Goal: Check status: Check status

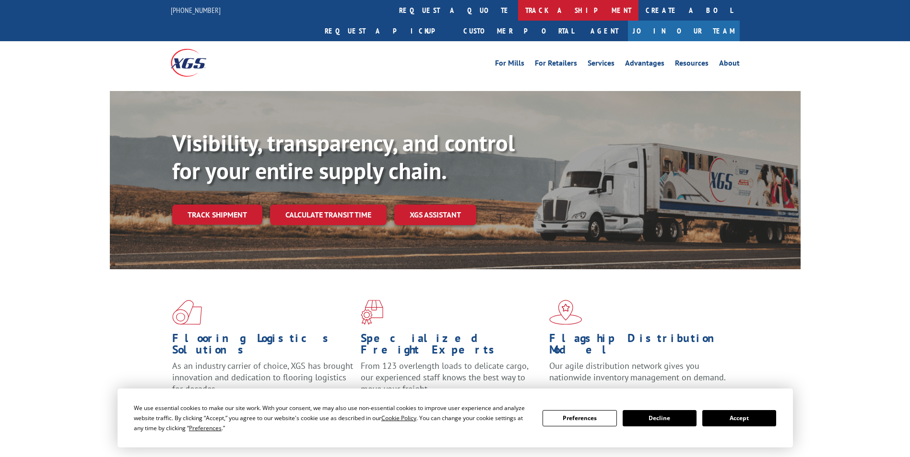
click at [518, 11] on link "track a shipment" at bounding box center [578, 10] width 120 height 21
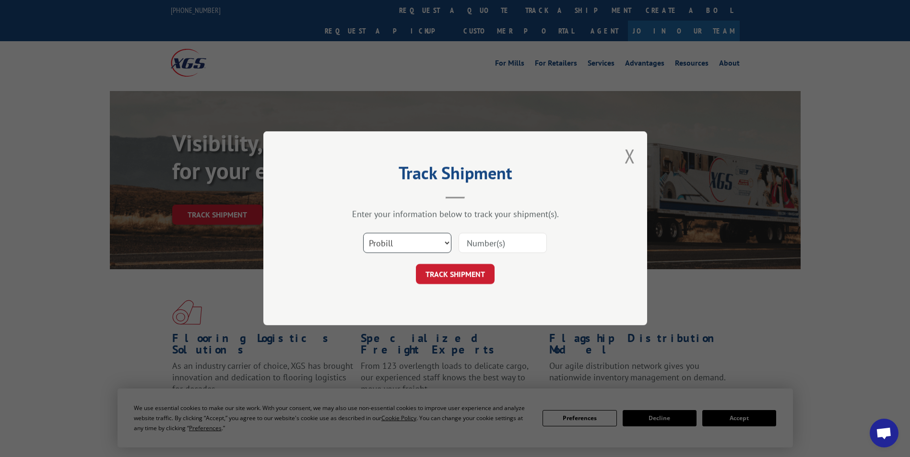
click at [381, 240] on select "Select category... Probill BOL PO" at bounding box center [407, 244] width 88 height 20
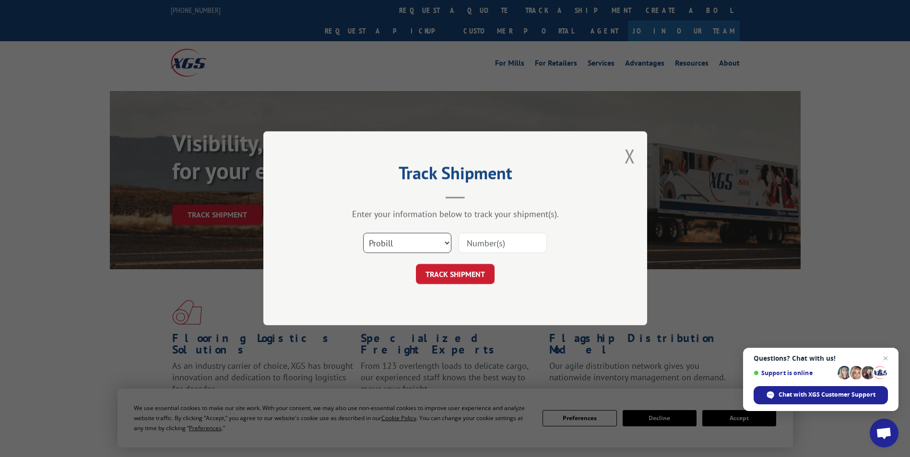
select select "bol"
click at [363, 234] on select "Select category... Probill BOL PO" at bounding box center [407, 244] width 88 height 20
click at [468, 243] on input at bounding box center [502, 244] width 88 height 20
paste input "6025459"
type input "6025459"
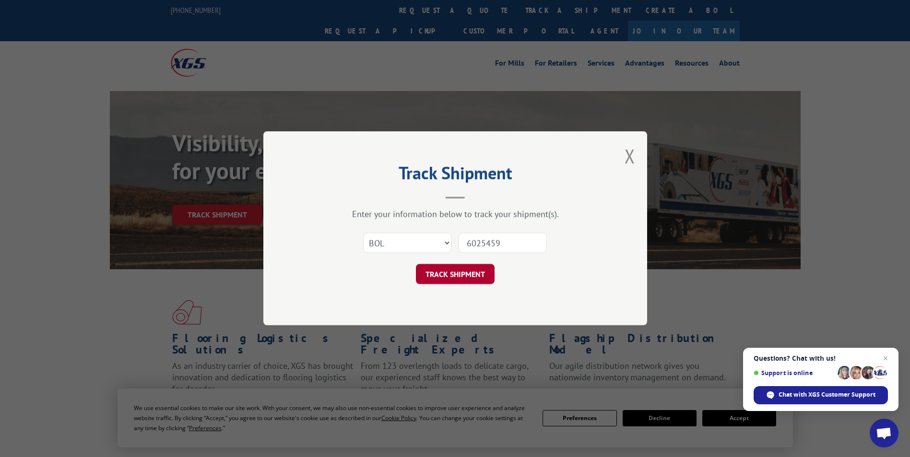
click at [448, 281] on button "TRACK SHIPMENT" at bounding box center [455, 275] width 79 height 20
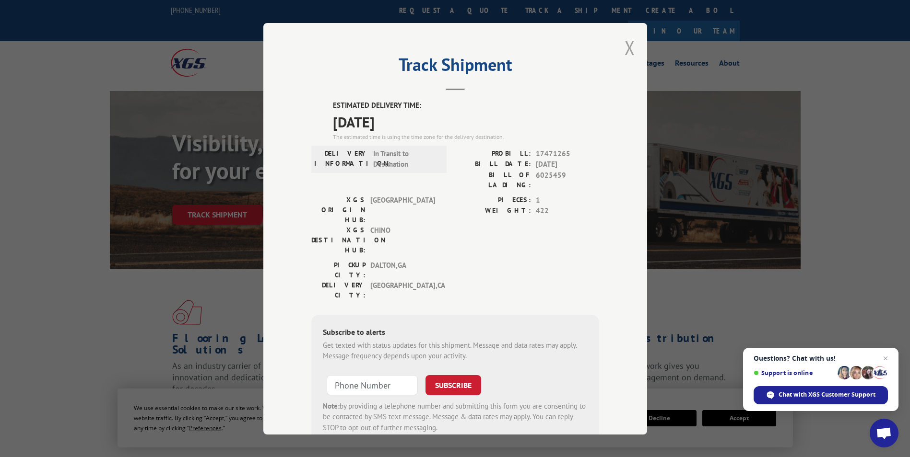
click at [624, 47] on button "Close modal" at bounding box center [629, 47] width 11 height 25
